Goal: Transaction & Acquisition: Purchase product/service

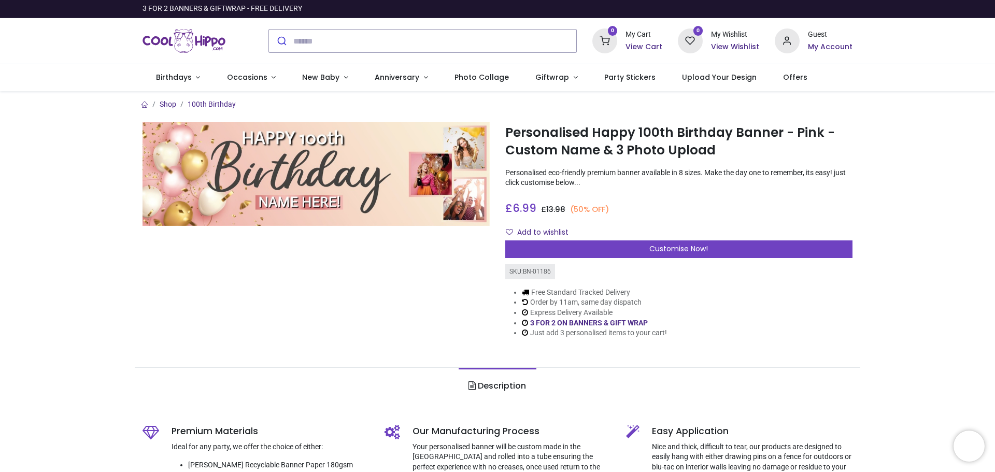
click at [312, 180] on img at bounding box center [315, 174] width 347 height 104
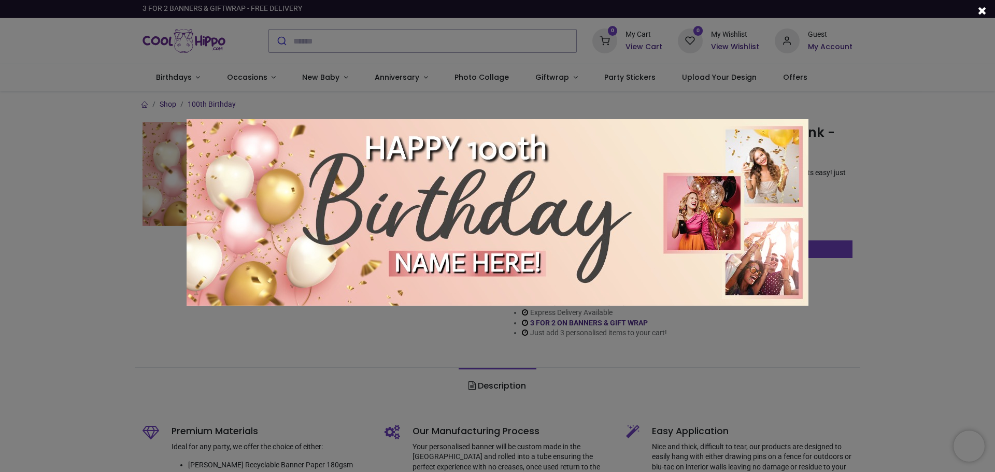
click at [411, 325] on div at bounding box center [497, 236] width 995 height 472
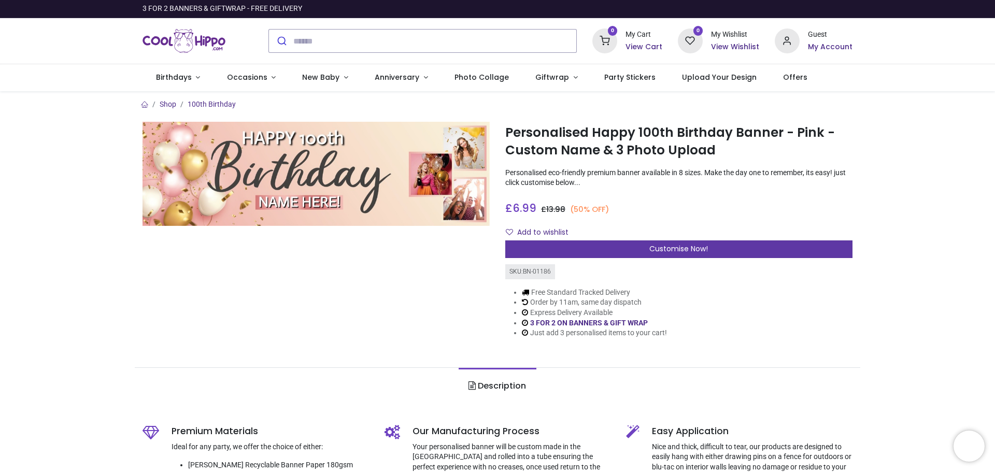
click at [658, 250] on span "Customise Now!" at bounding box center [678, 249] width 59 height 10
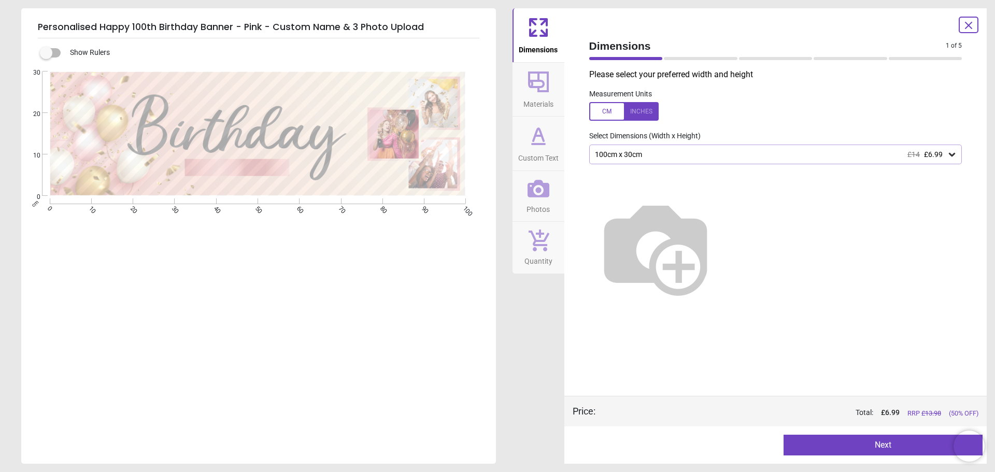
click at [533, 139] on icon at bounding box center [538, 134] width 10 height 12
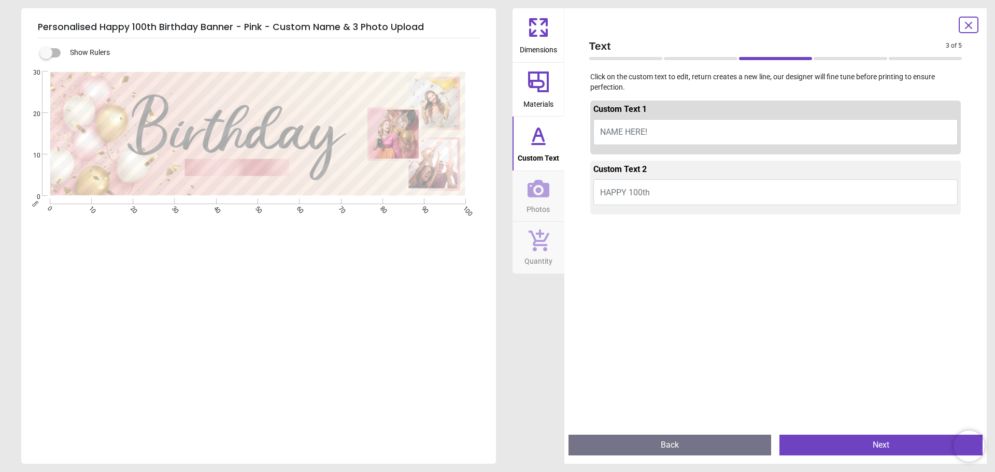
click at [658, 131] on button "NAME HERE!" at bounding box center [775, 132] width 365 height 26
click at [650, 191] on button "HAPPY 100th" at bounding box center [775, 192] width 365 height 26
